Goal: Use online tool/utility: Utilize a website feature to perform a specific function

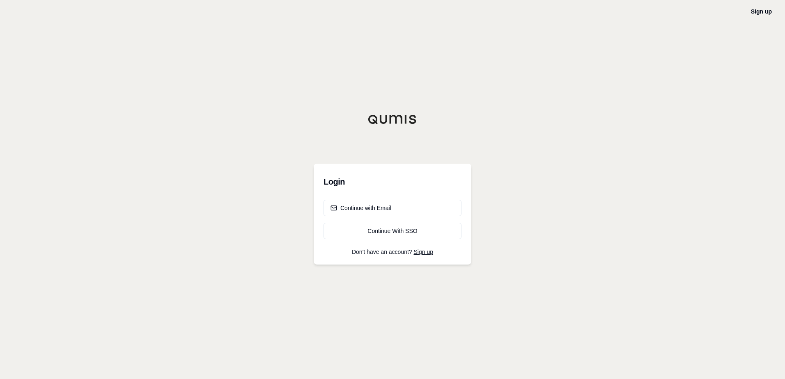
drag, startPoint x: 704, startPoint y: 0, endPoint x: 683, endPoint y: 41, distance: 46.3
click at [683, 41] on div "Sign up Login Continue with Email Continue With SSO Don't have an account? Sign…" at bounding box center [392, 189] width 785 height 379
drag, startPoint x: 717, startPoint y: 0, endPoint x: 652, endPoint y: 94, distance: 114.1
click at [652, 94] on div "Sign up Login Continue with Email Continue With SSO Don't have an account? Sign…" at bounding box center [392, 189] width 785 height 379
click at [361, 209] on div "Continue with Email" at bounding box center [361, 208] width 61 height 8
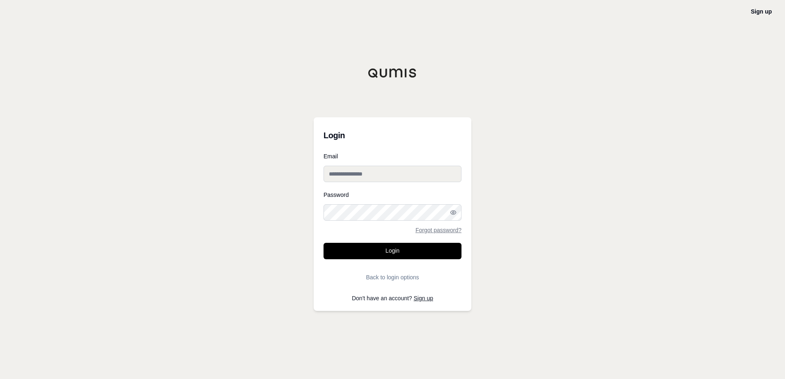
click at [367, 176] on input "Email" at bounding box center [393, 174] width 138 height 16
type input "**********"
click at [324, 243] on button "Login" at bounding box center [393, 251] width 138 height 16
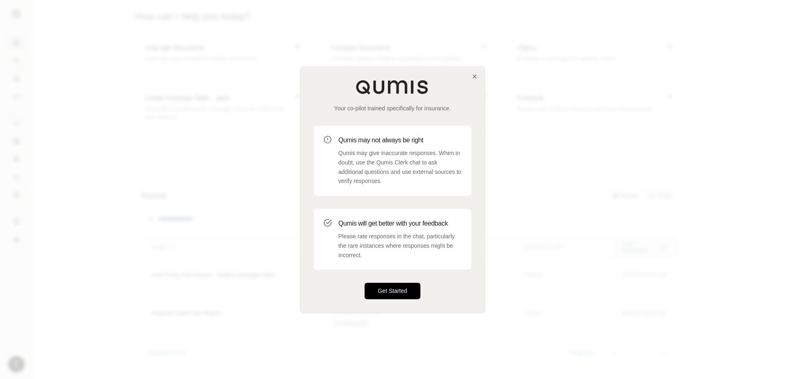
click at [378, 291] on button "Get Started" at bounding box center [393, 291] width 56 height 16
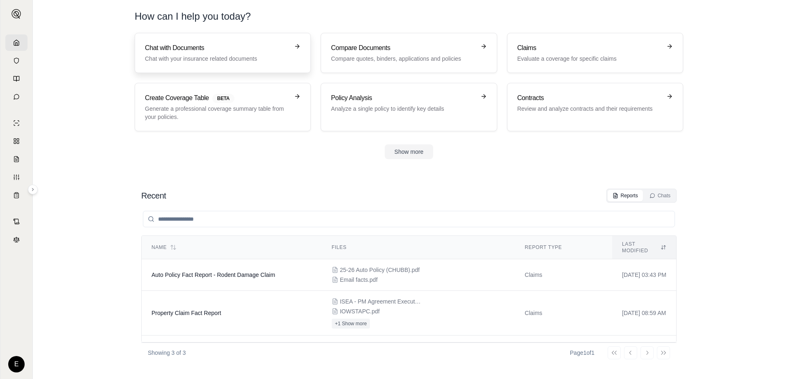
click at [231, 51] on h3 "Chat with Documents" at bounding box center [217, 48] width 144 height 10
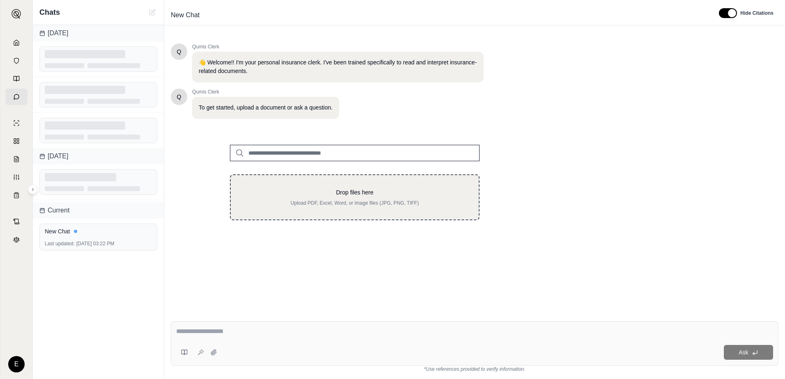
click at [334, 193] on p "Drop files here" at bounding box center [355, 192] width 222 height 8
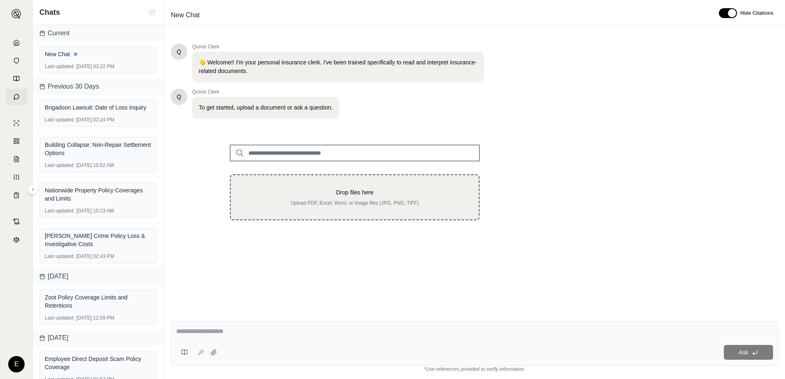
type input "**********"
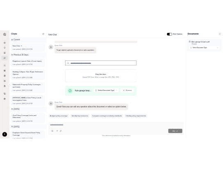
scroll to position [64, 0]
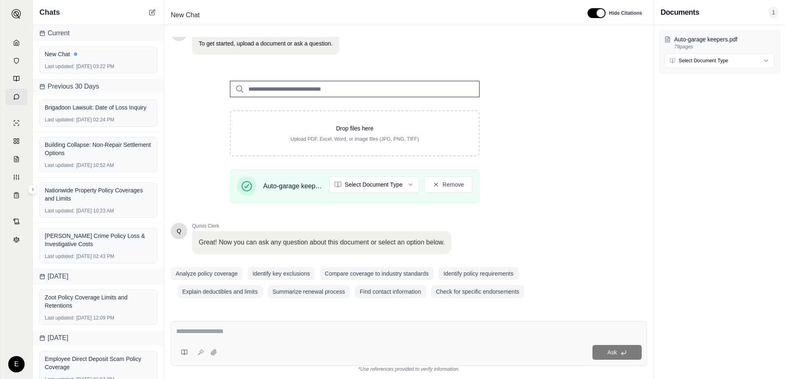
click at [248, 330] on textarea at bounding box center [409, 332] width 466 height 10
click at [287, 330] on textarea "**********" at bounding box center [409, 332] width 466 height 10
type textarea "**********"
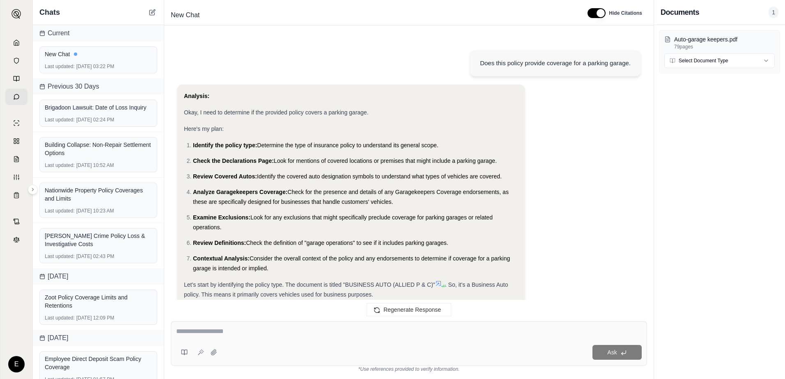
scroll to position [349, 0]
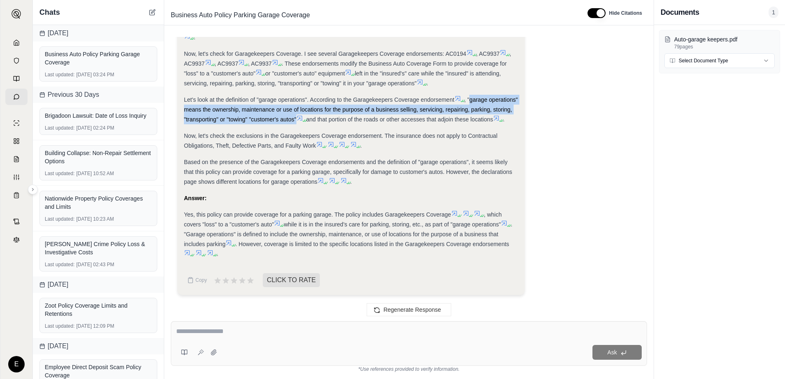
drag, startPoint x: 338, startPoint y: 110, endPoint x: 471, endPoint y: 88, distance: 134.7
click at [471, 96] on span ", "garage operations" means the ownership, maintenance or use of locations for …" at bounding box center [351, 109] width 334 height 26
copy span "garage operations" means the ownership, maintenance or use of locations for the…"
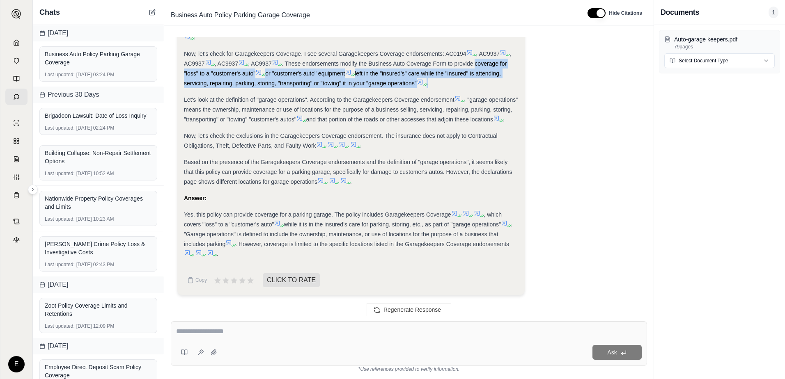
drag, startPoint x: 480, startPoint y: 53, endPoint x: 440, endPoint y: 74, distance: 45.0
click at [440, 74] on div "Now, let's check for Garagekeepers Coverage. I see several Garagekeepers Covera…" at bounding box center [351, 68] width 334 height 39
copy div "coverage for "loss" to a "customer's auto" or "customer's auto" equipment left …"
click at [191, 335] on textarea at bounding box center [409, 332] width 466 height 10
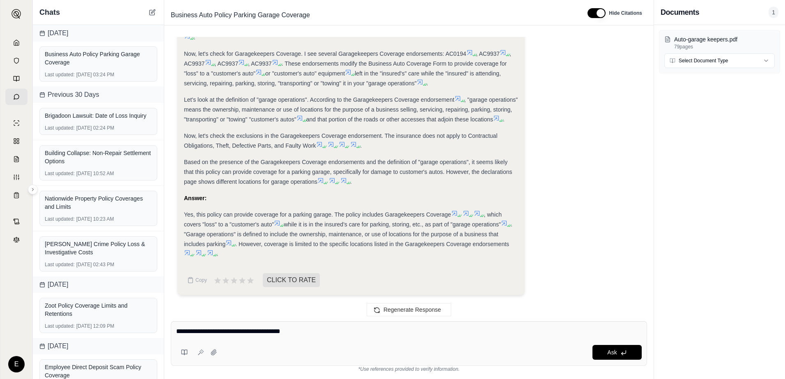
type textarea "**********"
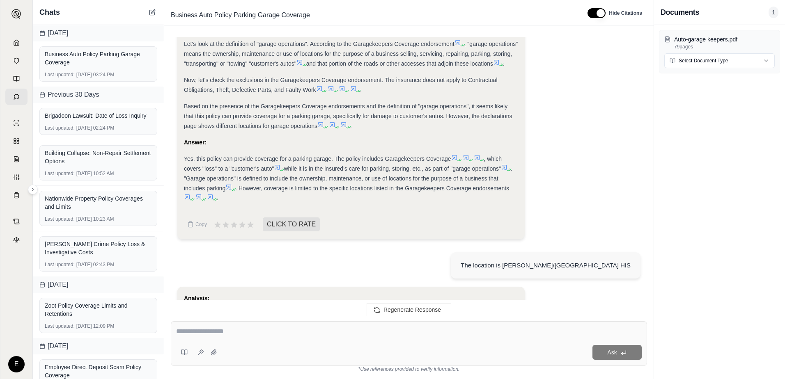
scroll to position [847, 0]
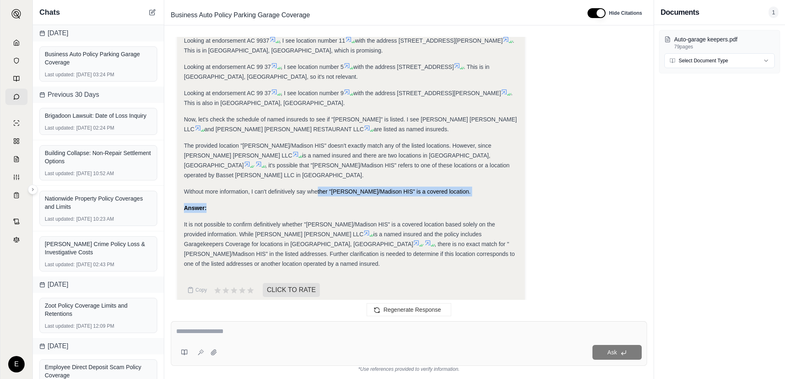
drag, startPoint x: 317, startPoint y: 180, endPoint x: 351, endPoint y: 192, distance: 36.2
click at [351, 192] on div "Analysis: Okay, the user has provided a specific location: [PERSON_NAME]/Madiso…" at bounding box center [351, 55] width 334 height 427
drag, startPoint x: 351, startPoint y: 192, endPoint x: 324, endPoint y: 235, distance: 51.1
click at [324, 241] on span ", there is no exact match for "[PERSON_NAME]/Madison HIS" in the listed address…" at bounding box center [349, 254] width 331 height 26
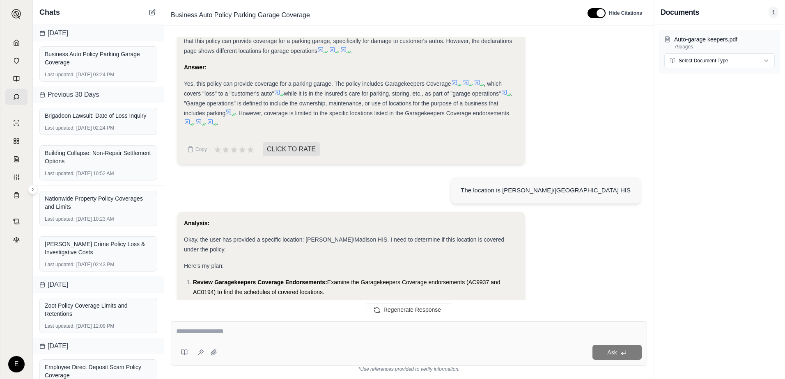
scroll to position [395, 0]
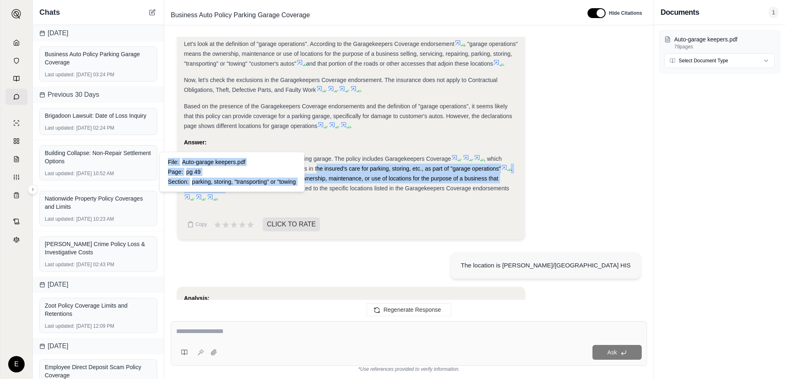
drag, startPoint x: 318, startPoint y: 178, endPoint x: 239, endPoint y: 198, distance: 82.0
click at [239, 198] on div "Yes, this policy can provide coverage for a parking garage. The policy includes…" at bounding box center [351, 178] width 334 height 49
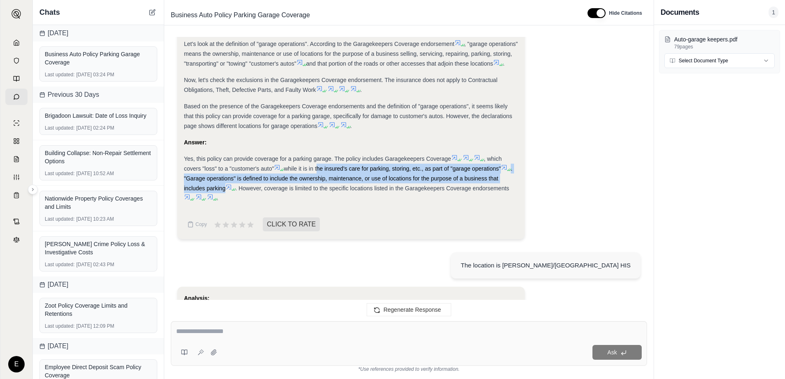
copy div "the insured's care for parking, storing, etc., as part of "garage operations" .…"
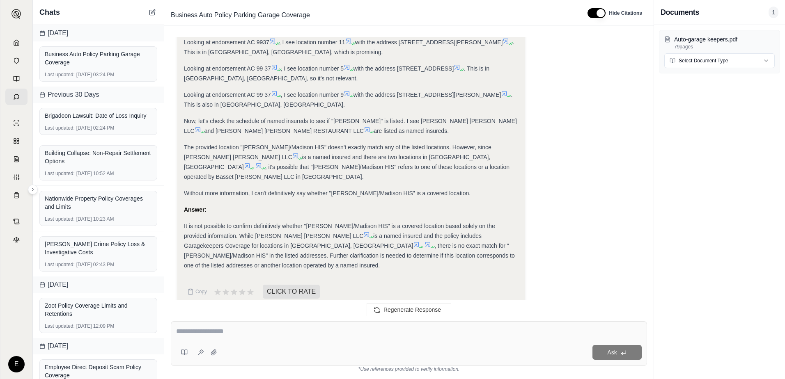
scroll to position [847, 0]
click at [247, 333] on textarea at bounding box center [409, 332] width 466 height 10
type textarea "**********"
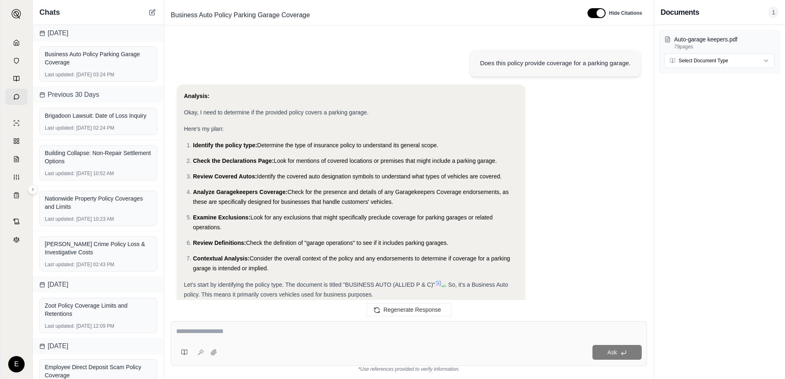
scroll to position [1626, 0]
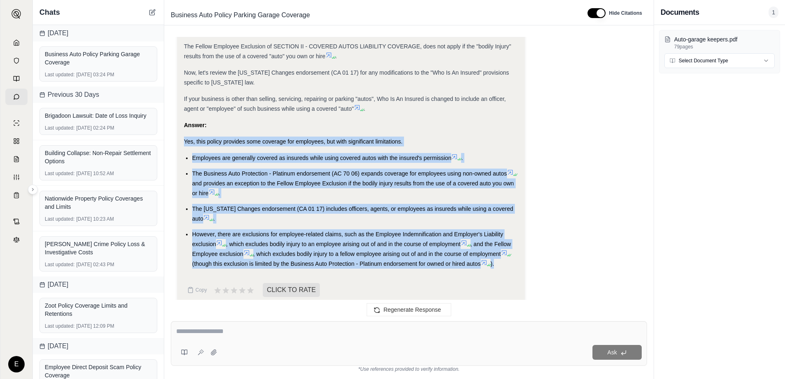
drag, startPoint x: 499, startPoint y: 253, endPoint x: 184, endPoint y: 131, distance: 338.1
drag, startPoint x: 184, startPoint y: 131, endPoint x: 209, endPoint y: 133, distance: 26.0
click at [209, 138] on span "Yes, this policy provides some coverage for employees, but with significant lim…" at bounding box center [293, 141] width 219 height 7
drag, startPoint x: 504, startPoint y: 252, endPoint x: 208, endPoint y: 131, distance: 319.7
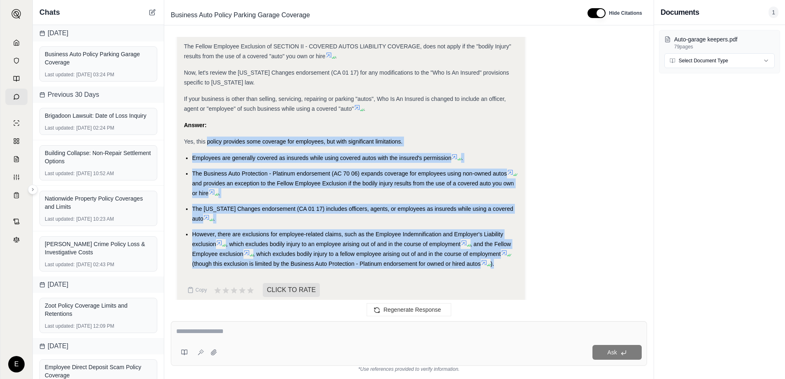
copy div "policy provides some coverage for employees, but with significant limitations. …"
click at [227, 333] on textarea at bounding box center [409, 332] width 466 height 10
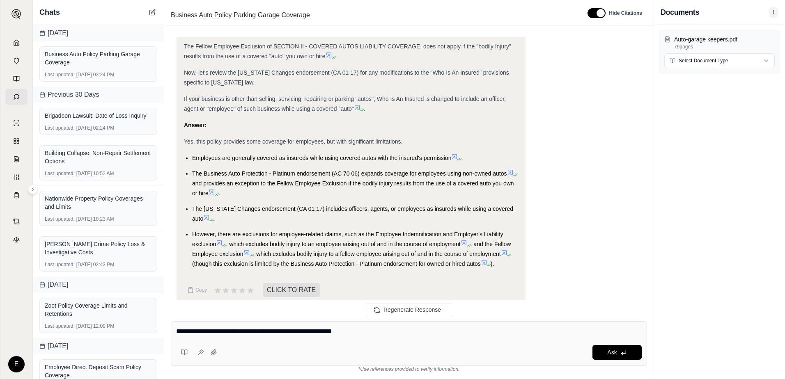
type textarea "**********"
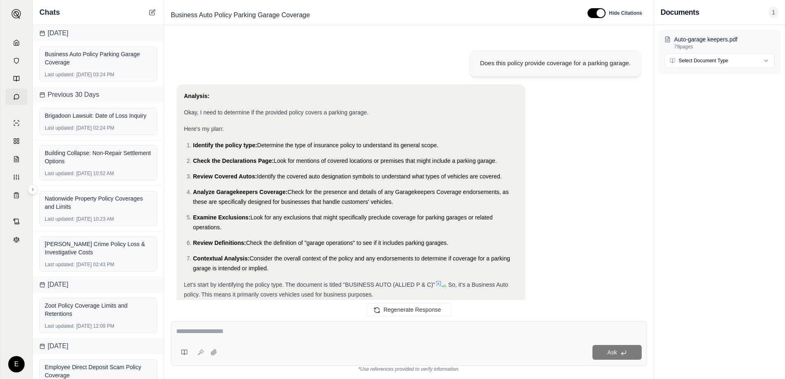
scroll to position [2203, 0]
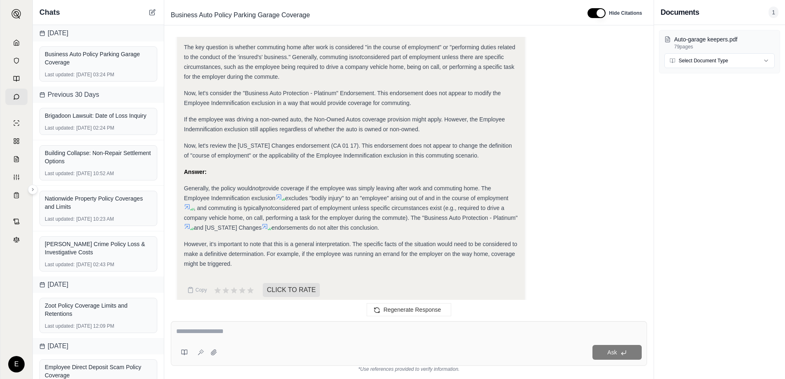
drag, startPoint x: 394, startPoint y: 190, endPoint x: 512, endPoint y: 189, distance: 118.3
click at [512, 189] on div "Generally, the policy would not provide coverage if the employee was simply lea…" at bounding box center [351, 208] width 334 height 49
drag, startPoint x: 512, startPoint y: 189, endPoint x: 507, endPoint y: 188, distance: 5.9
copy span "arising out of and in the course of employment"
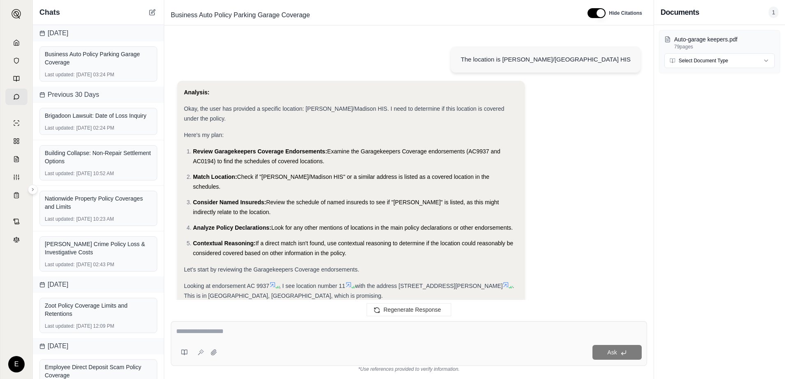
scroll to position [437, 0]
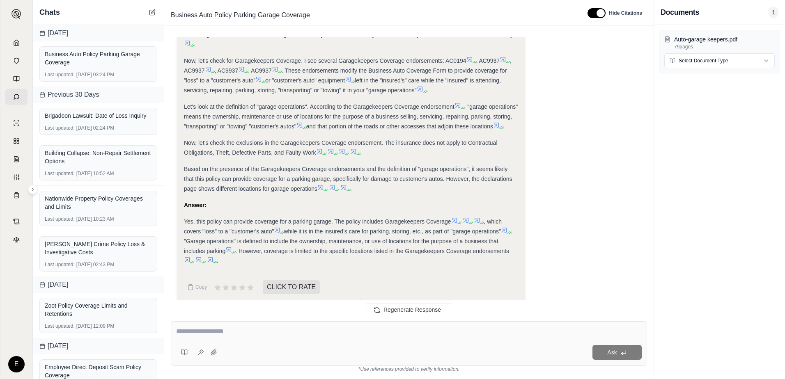
scroll to position [314, 0]
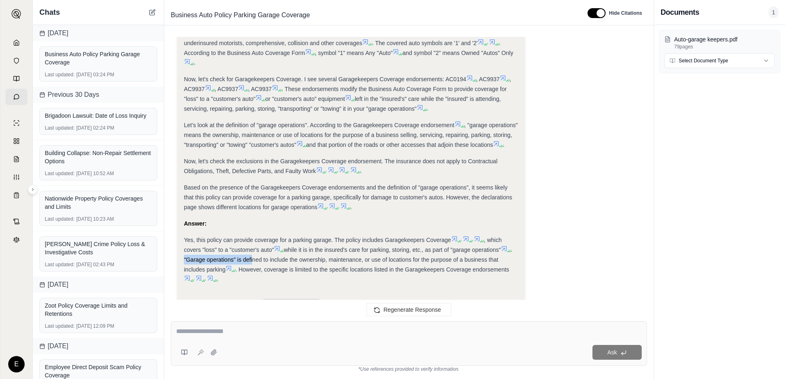
drag, startPoint x: 183, startPoint y: 268, endPoint x: 252, endPoint y: 272, distance: 69.1
click at [252, 272] on div "Analysis: Okay, I need to determine if the provided policy covers a parking gar…" at bounding box center [350, 45] width 347 height 550
drag, startPoint x: 252, startPoint y: 272, endPoint x: 230, endPoint y: 278, distance: 22.8
click at [230, 272] on icon at bounding box center [228, 268] width 7 height 7
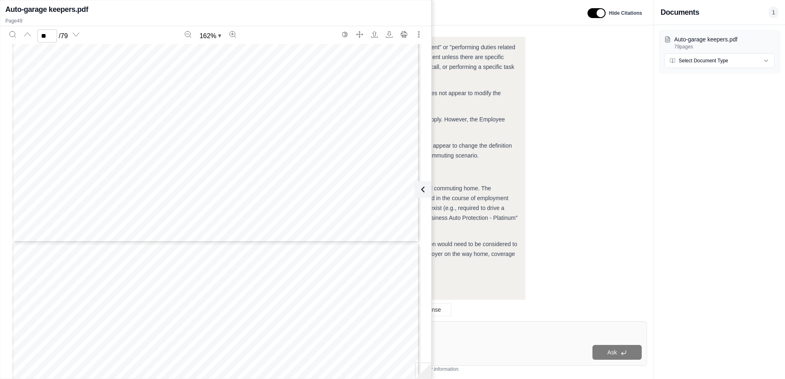
scroll to position [25472, 0]
drag, startPoint x: 329, startPoint y: 134, endPoint x: 249, endPoint y: 123, distance: 80.8
click at [249, 123] on div "COMMERCIAL AUTO AC 99 37 03 10 THIS ENDORSEMENT CHANGES THE POLICY. PLEASE READ…" at bounding box center [216, 20] width 408 height 528
drag, startPoint x: 249, startPoint y: 123, endPoint x: 221, endPoint y: 201, distance: 83.0
click at [231, 207] on div "COMMERCIAL AUTO AC 99 37 03 10 THIS ENDORSEMENT CHANGES THE POLICY. PLEASE READ…" at bounding box center [216, 20] width 408 height 528
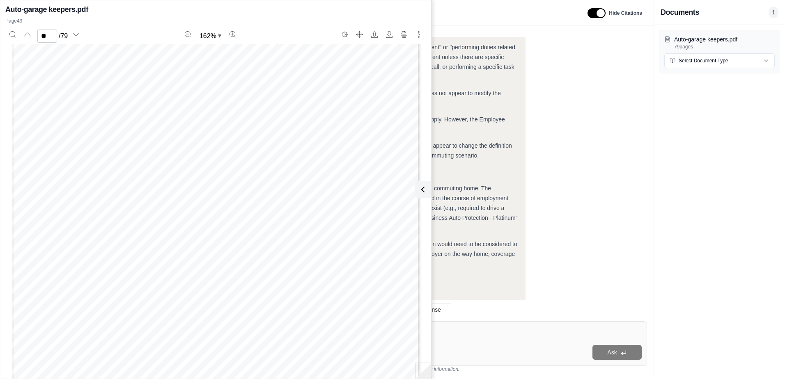
scroll to position [25800, 0]
click at [536, 184] on div "Analysis: Okay, the question is whether there is coverage for an employee leavi…" at bounding box center [408, 43] width 463 height 535
type input "**"
